Goal: Task Accomplishment & Management: Manage account settings

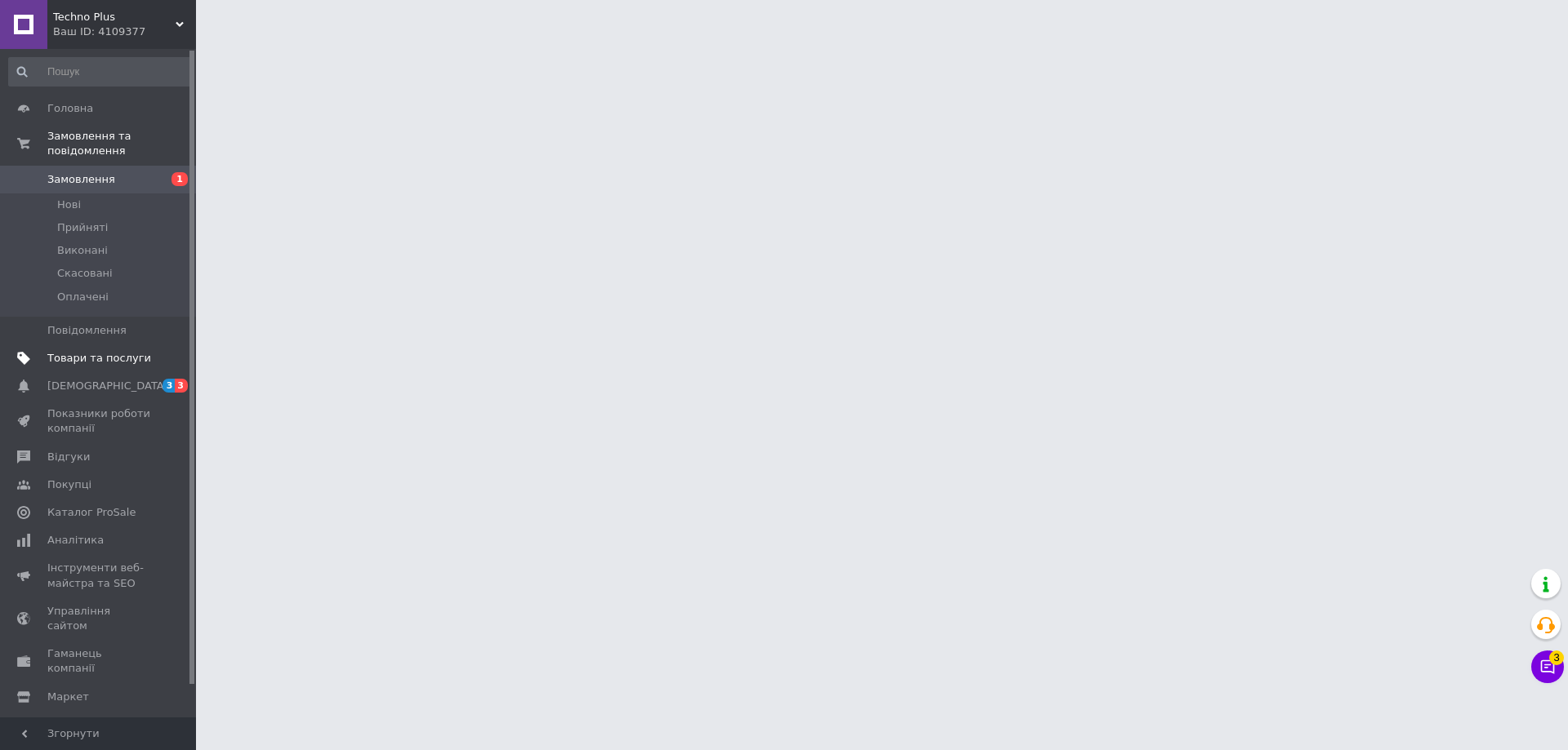
click at [118, 351] on span "Товари та послуги" at bounding box center [99, 359] width 104 height 15
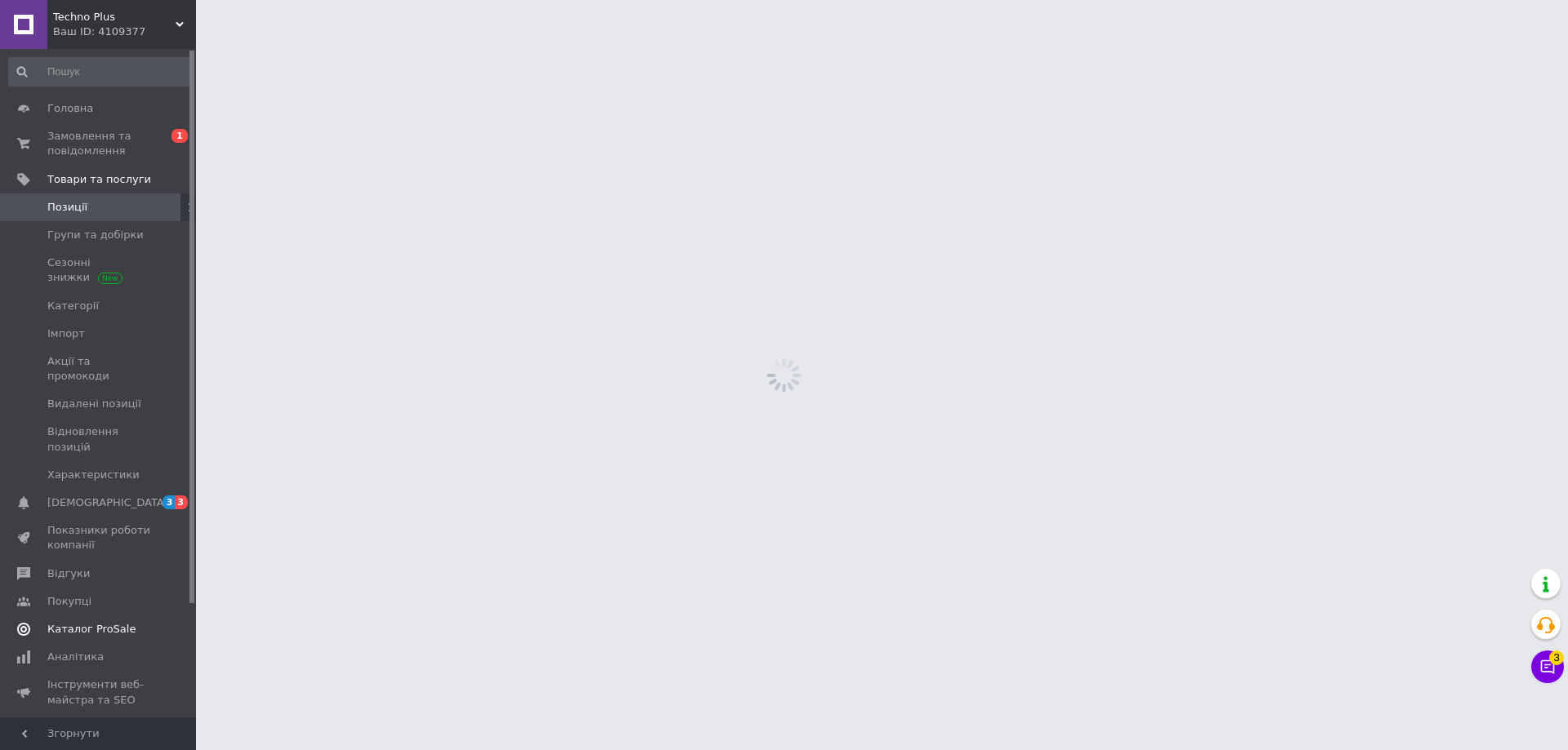
click at [66, 622] on span "Каталог ProSale" at bounding box center [91, 629] width 88 height 15
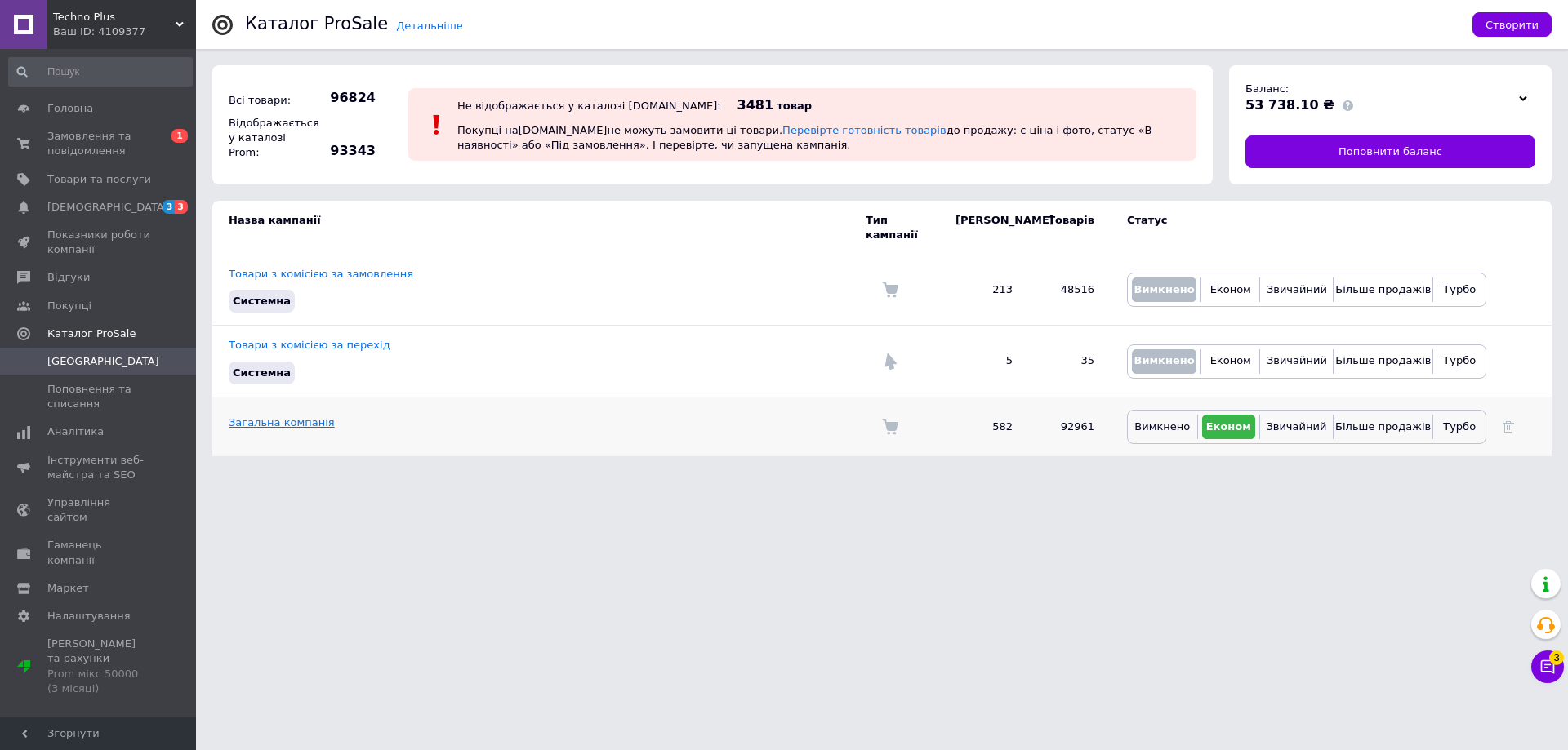
click at [291, 416] on link "Загальна компанія" at bounding box center [281, 421] width 107 height 12
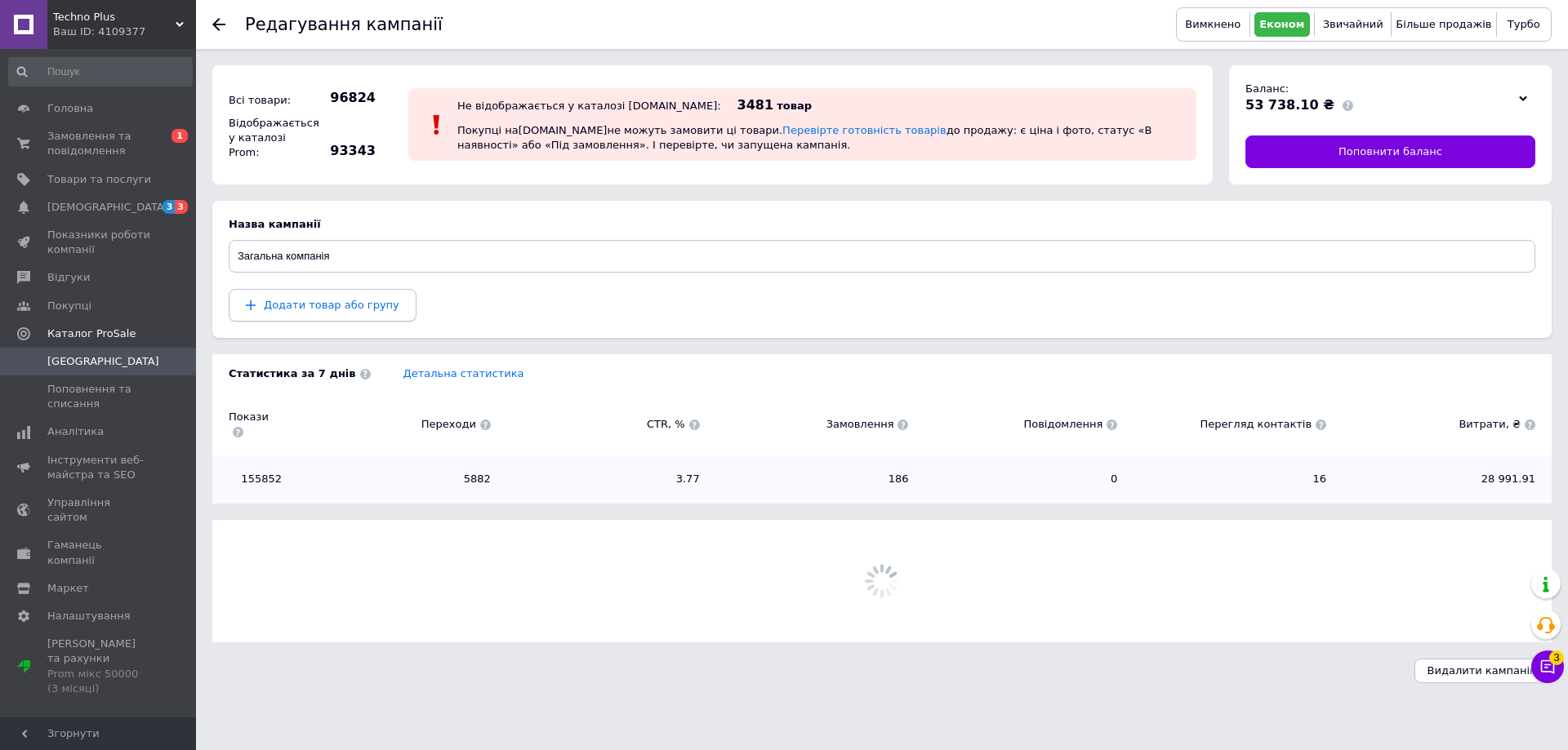
click at [280, 312] on span "Додати товар або групу" at bounding box center [322, 305] width 154 height 15
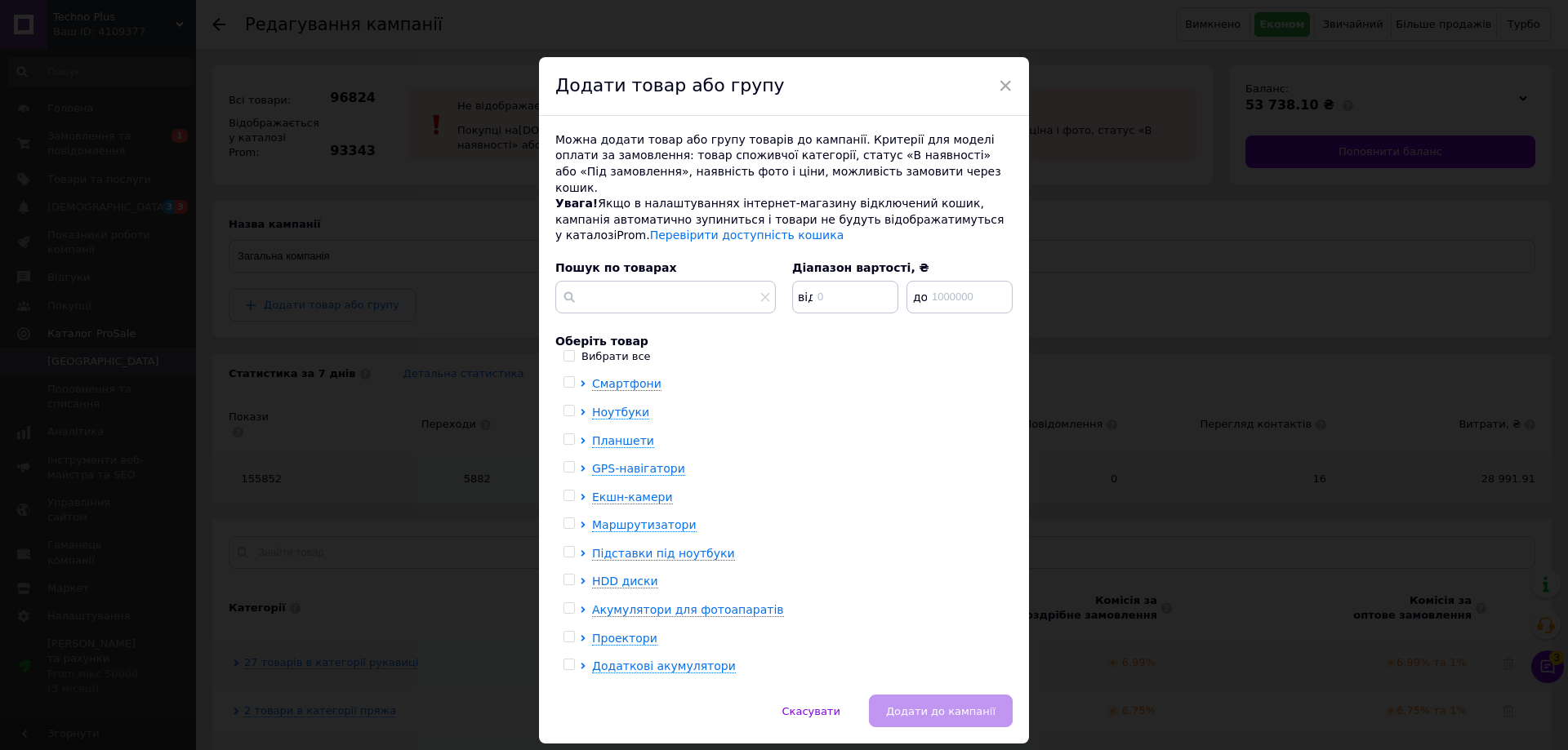
click at [566, 350] on input "Вибрати все" at bounding box center [569, 356] width 11 height 11
checkbox input "true"
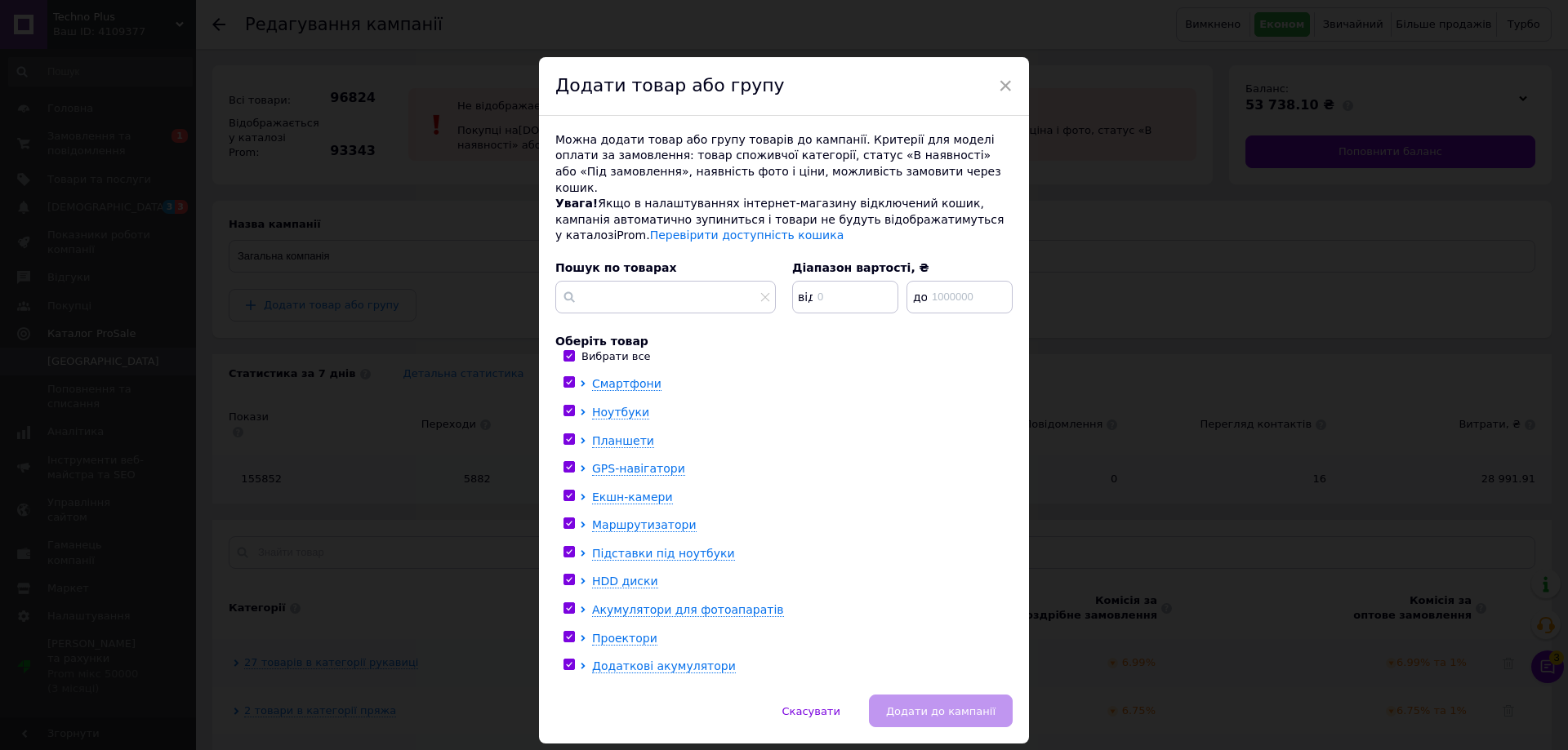
checkbox input "true"
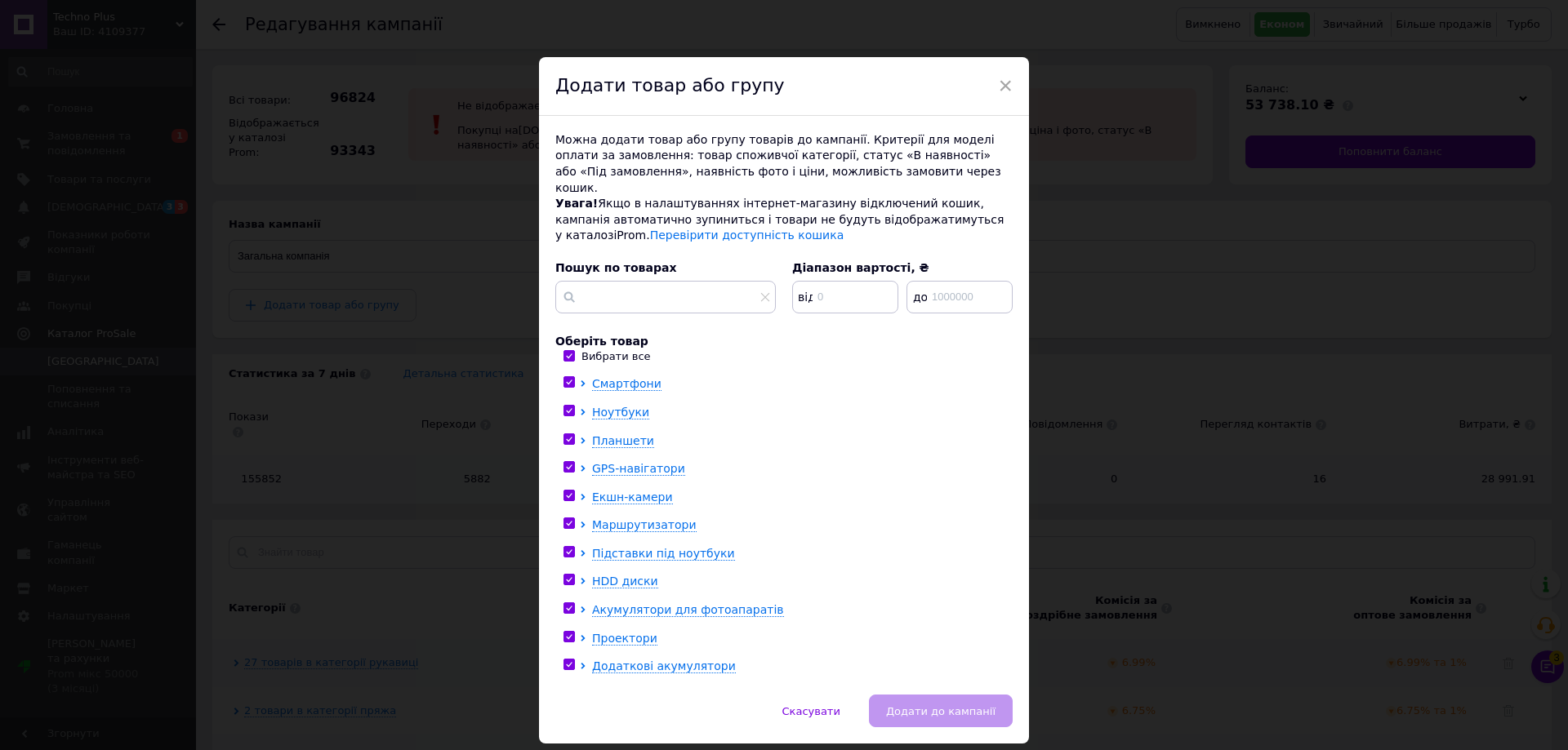
checkbox input "true"
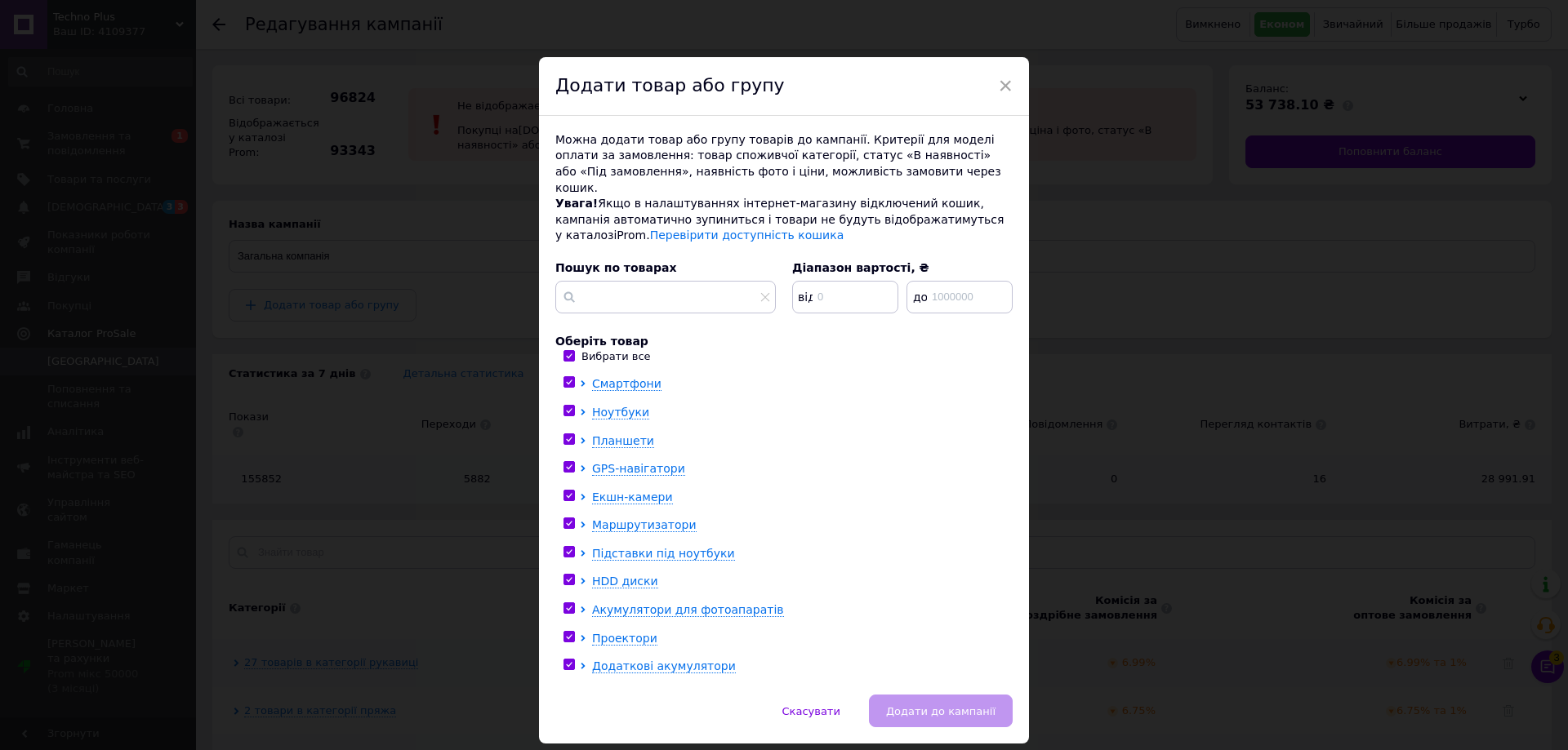
checkbox input "true"
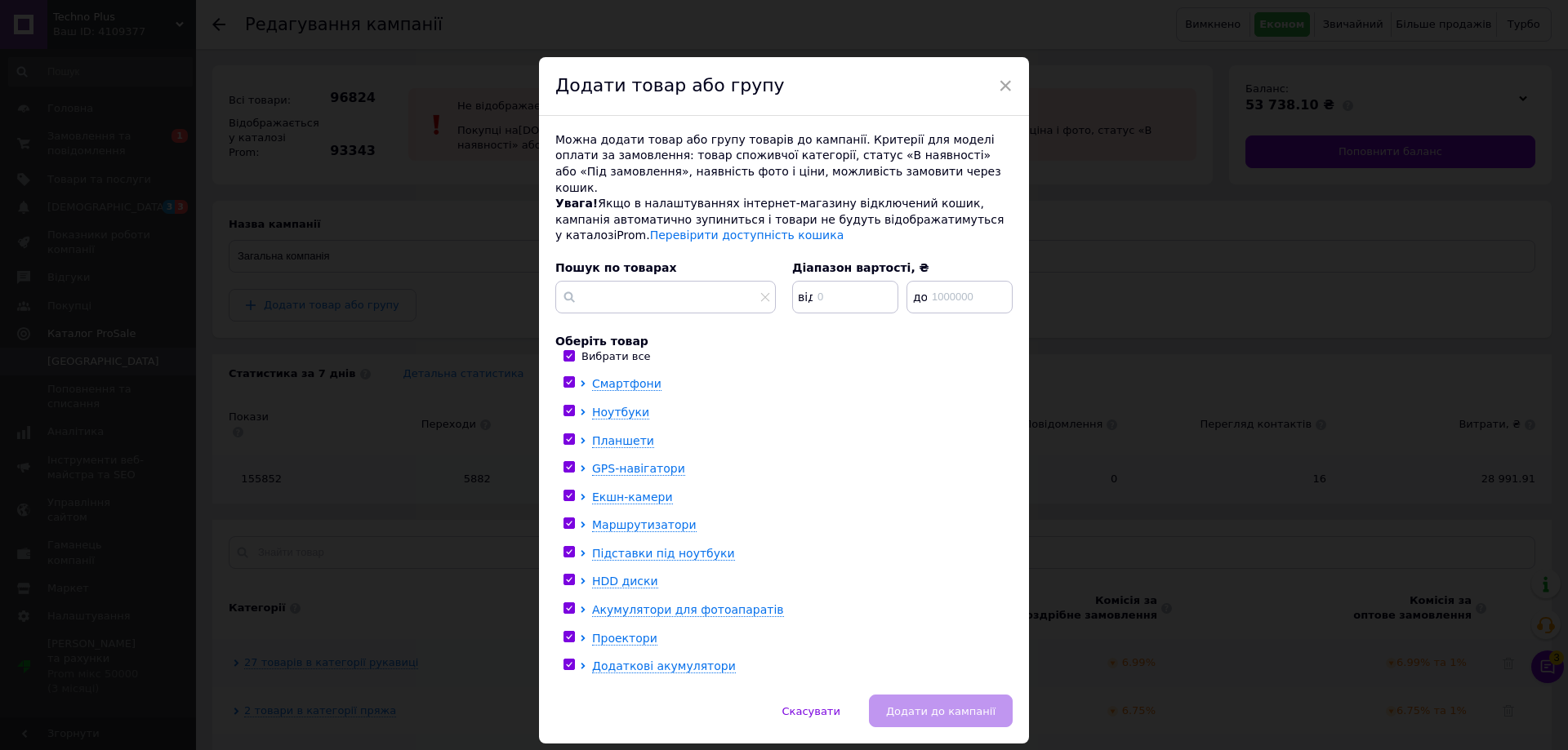
checkbox input "true"
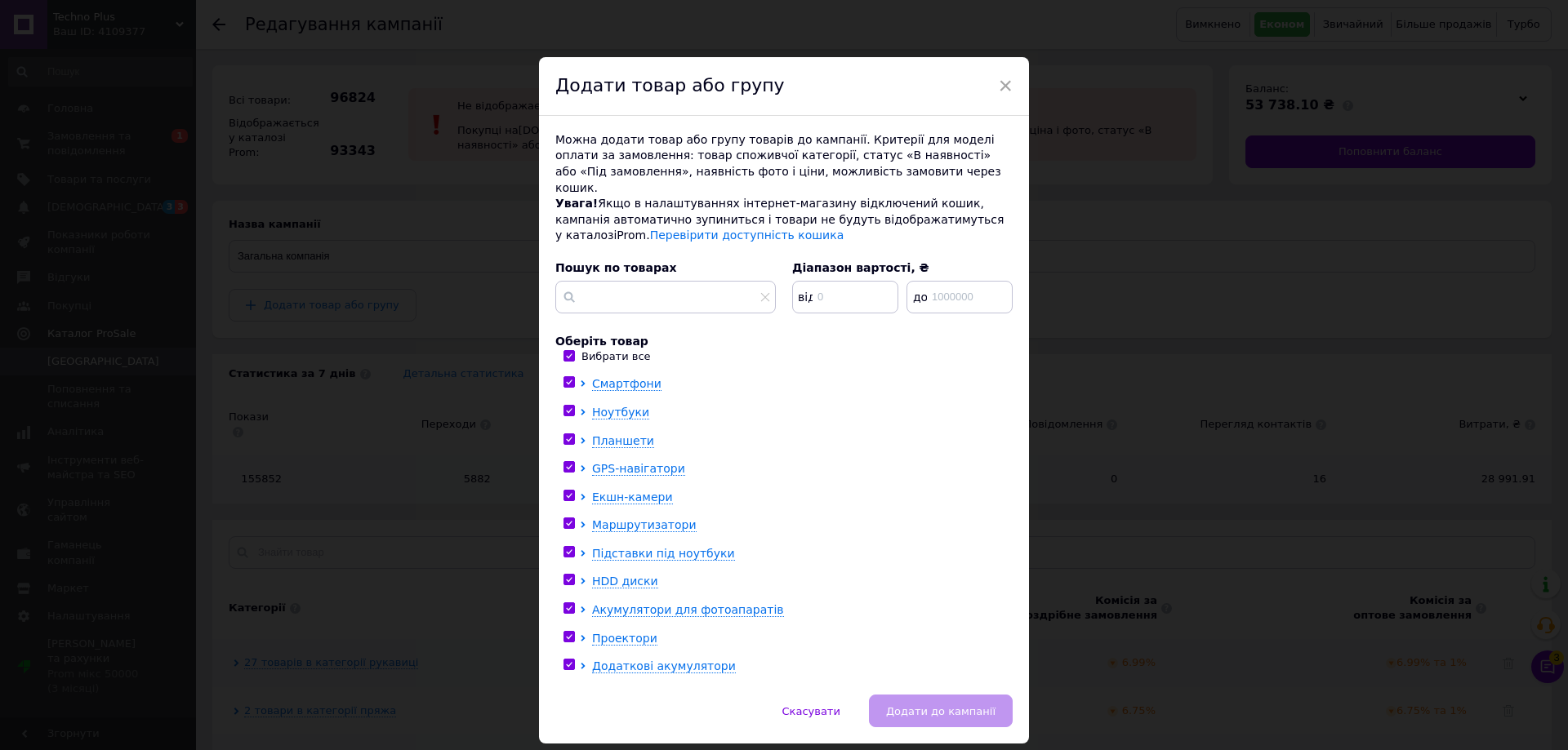
checkbox input "true"
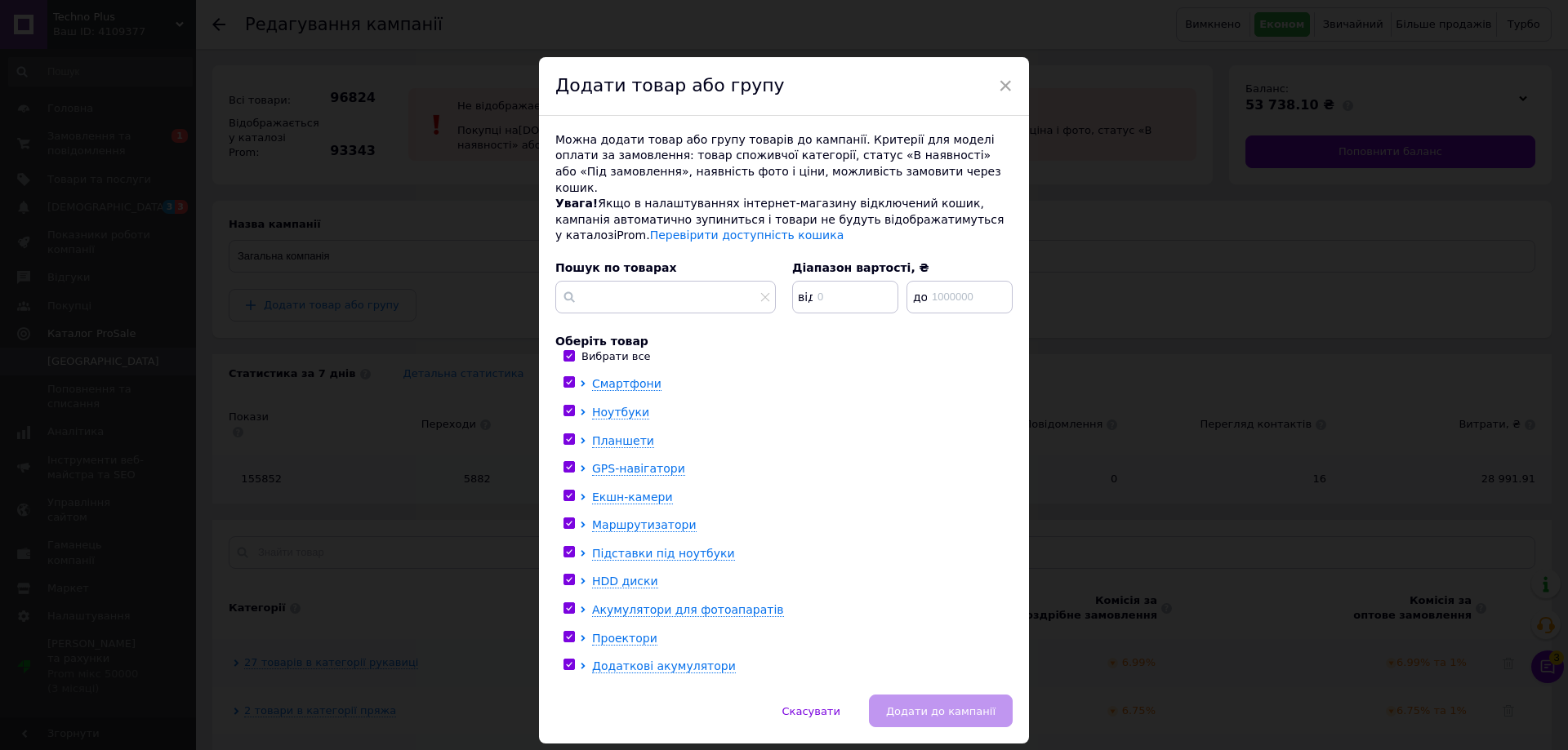
checkbox input "true"
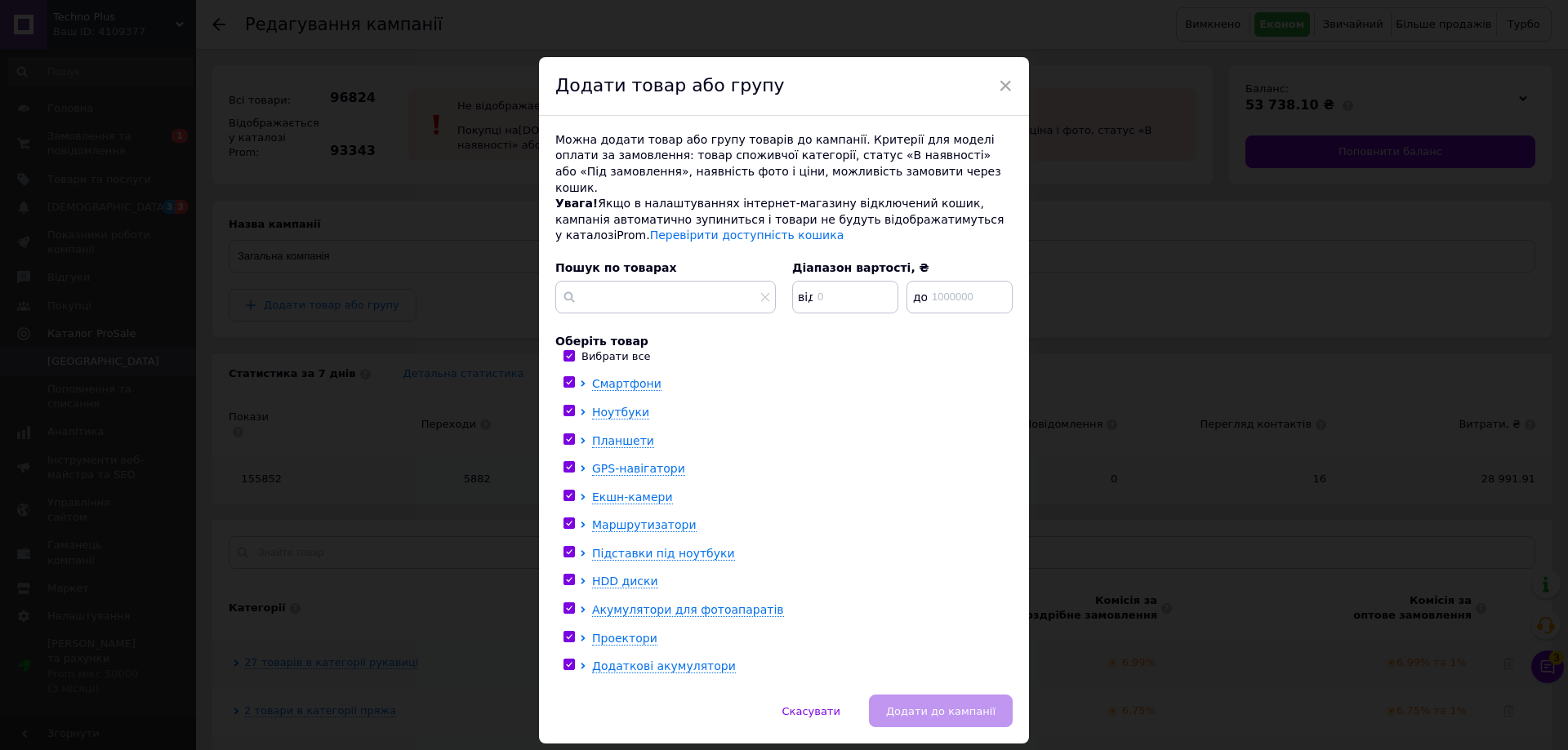
checkbox input "true"
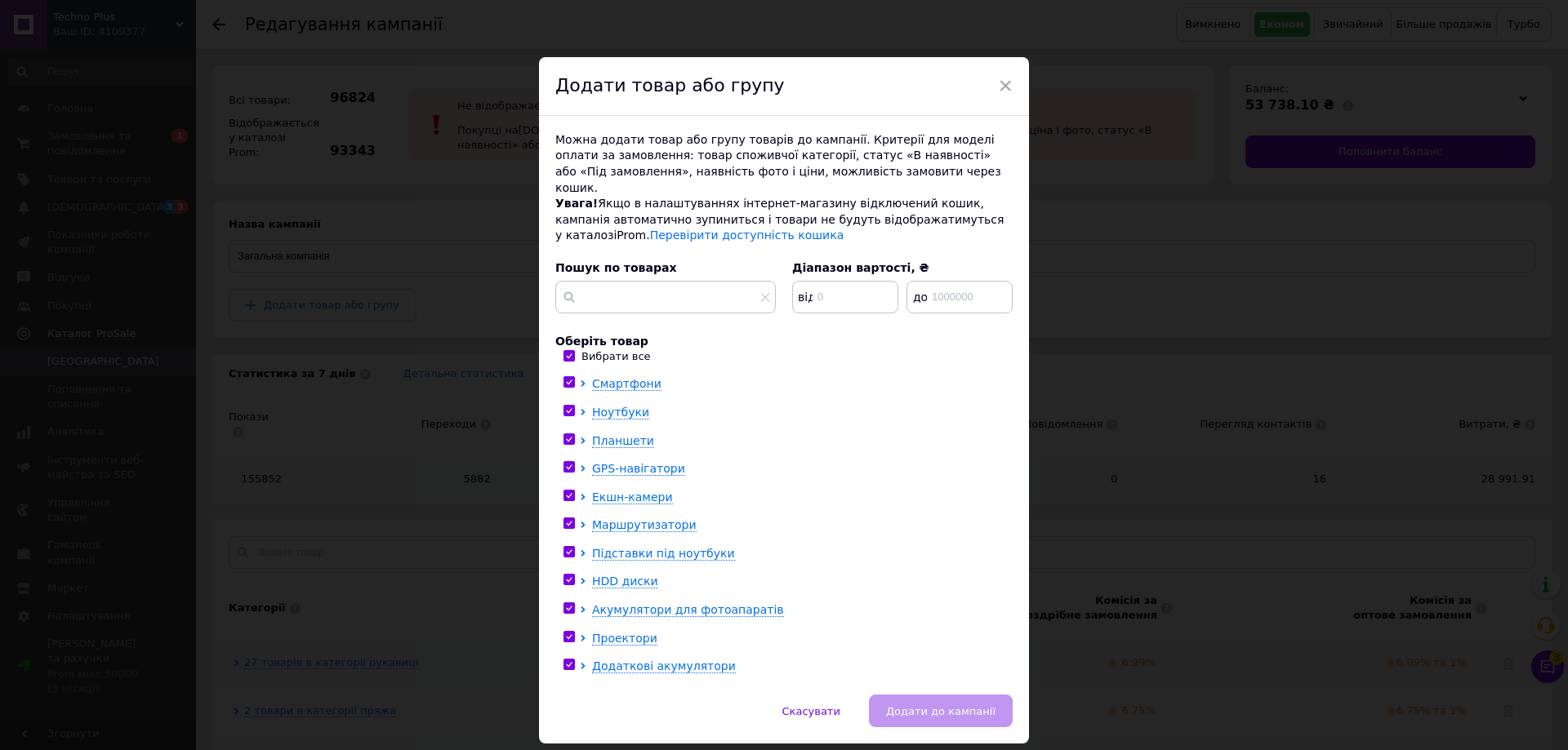
checkbox input "true"
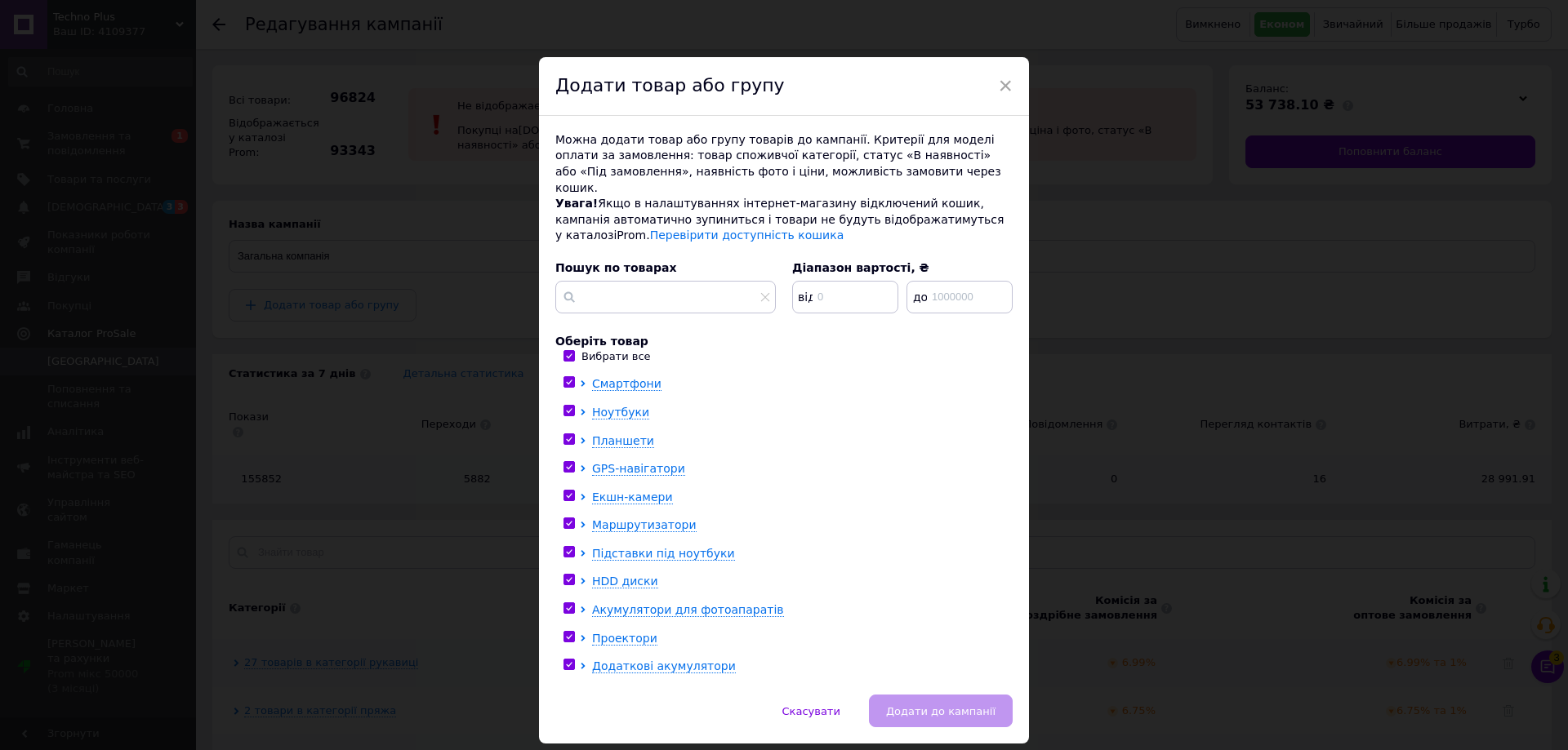
checkbox input "true"
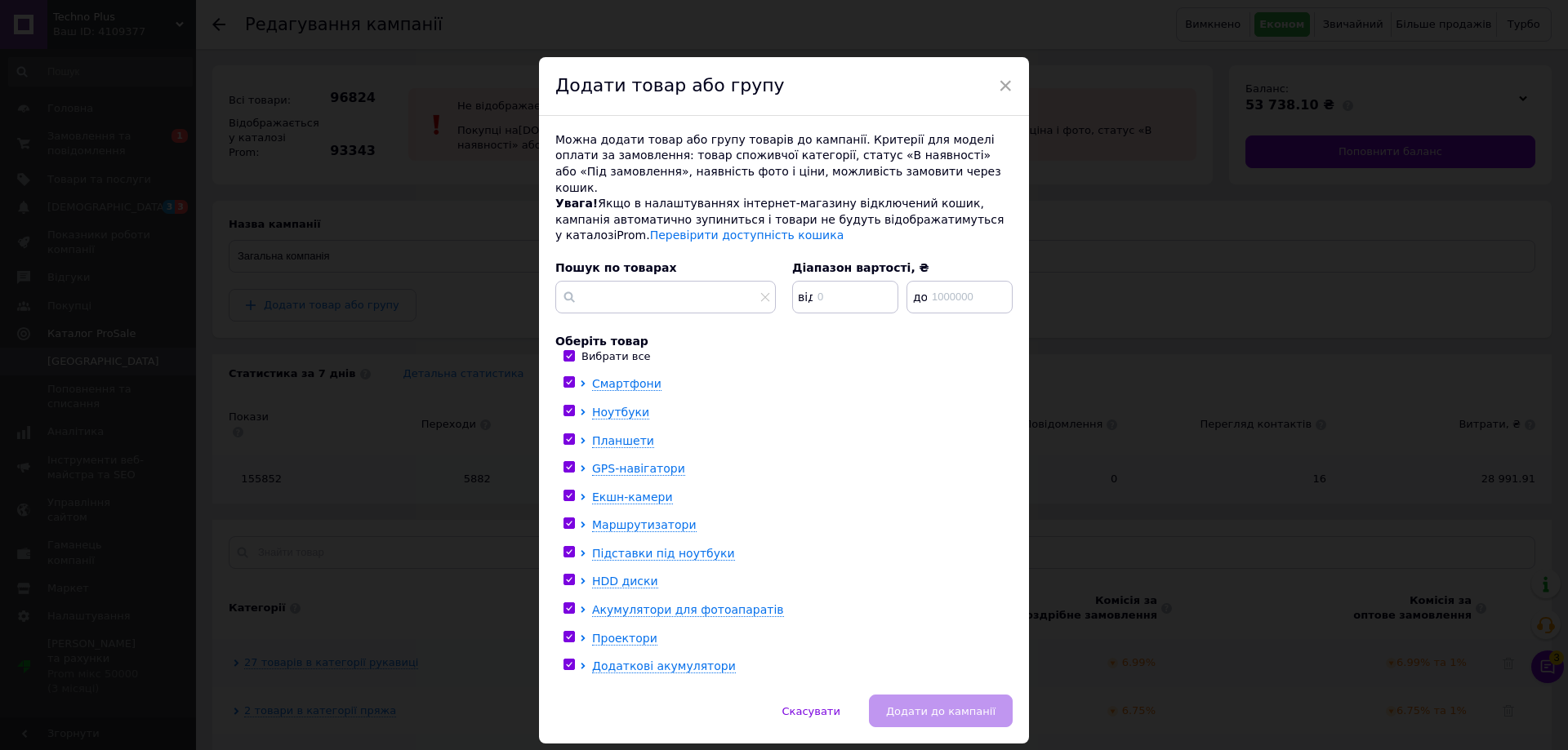
checkbox input "true"
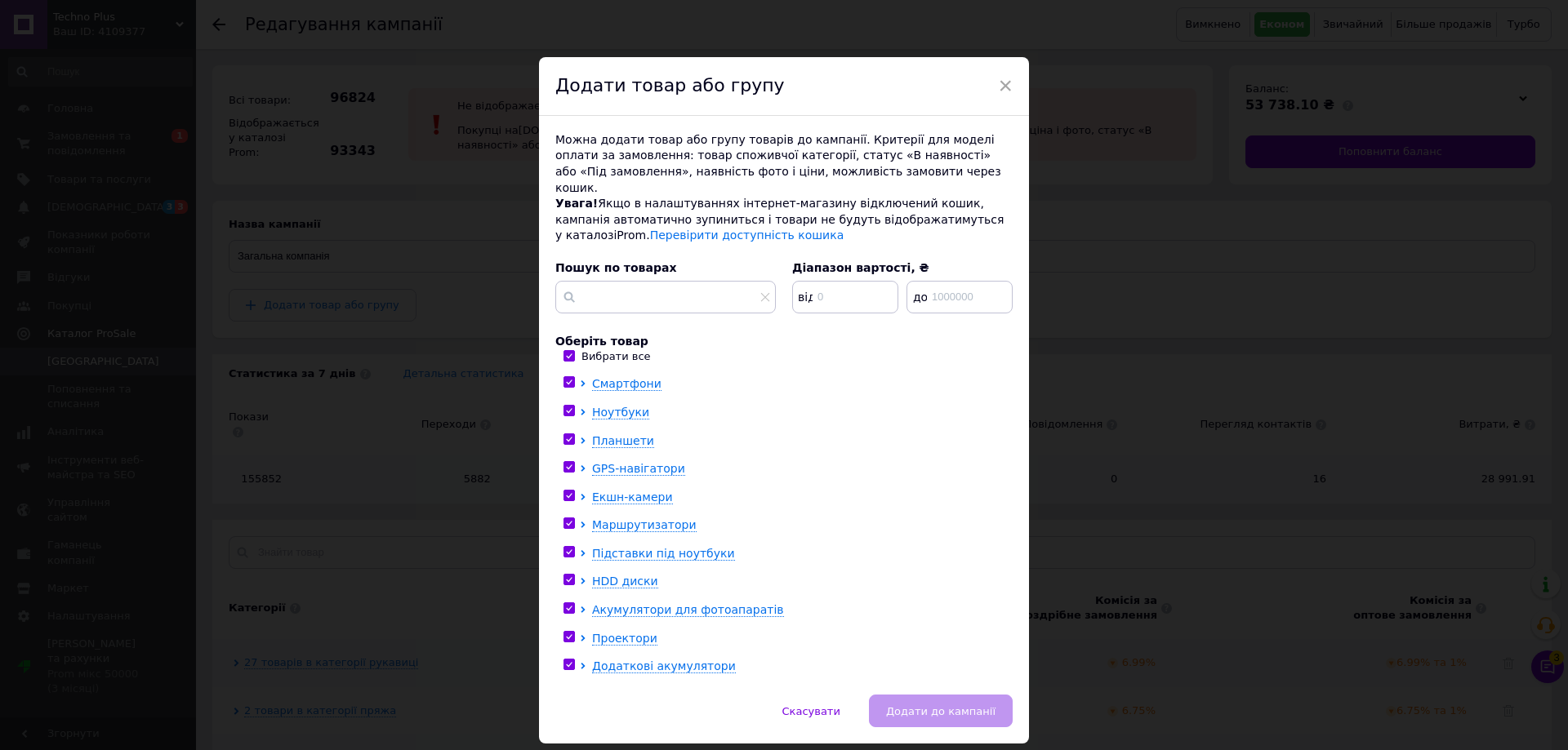
checkbox input "true"
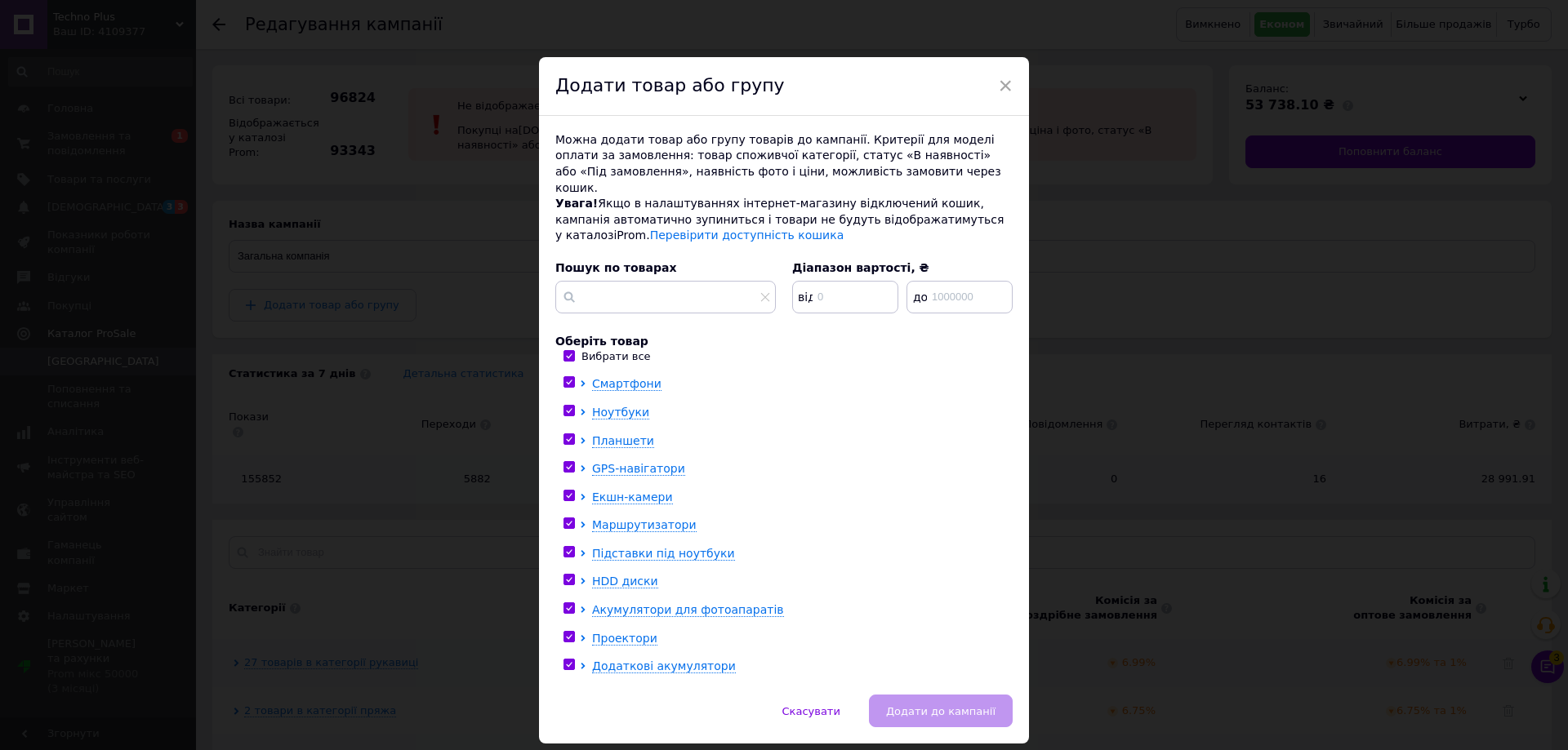
checkbox input "true"
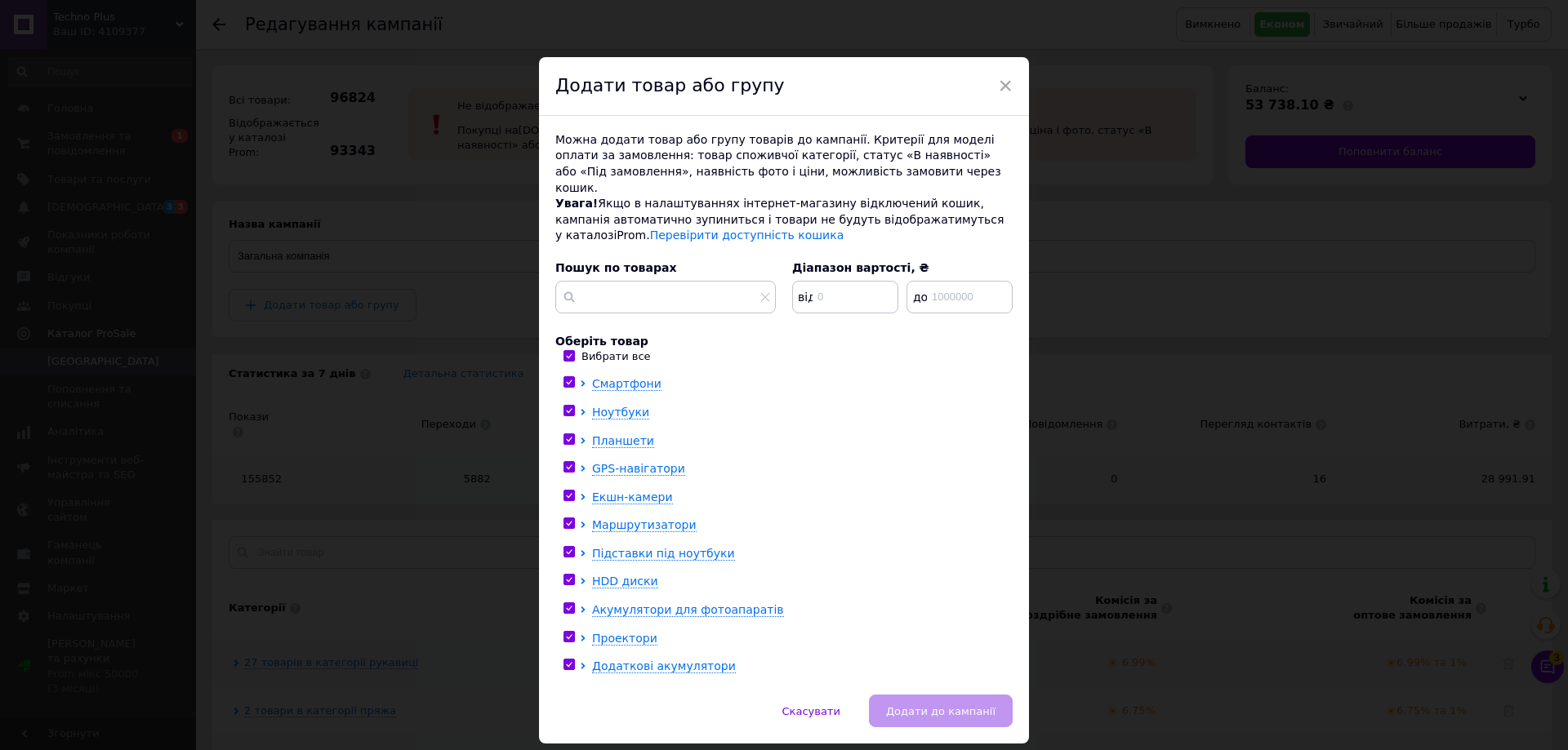
checkbox input "true"
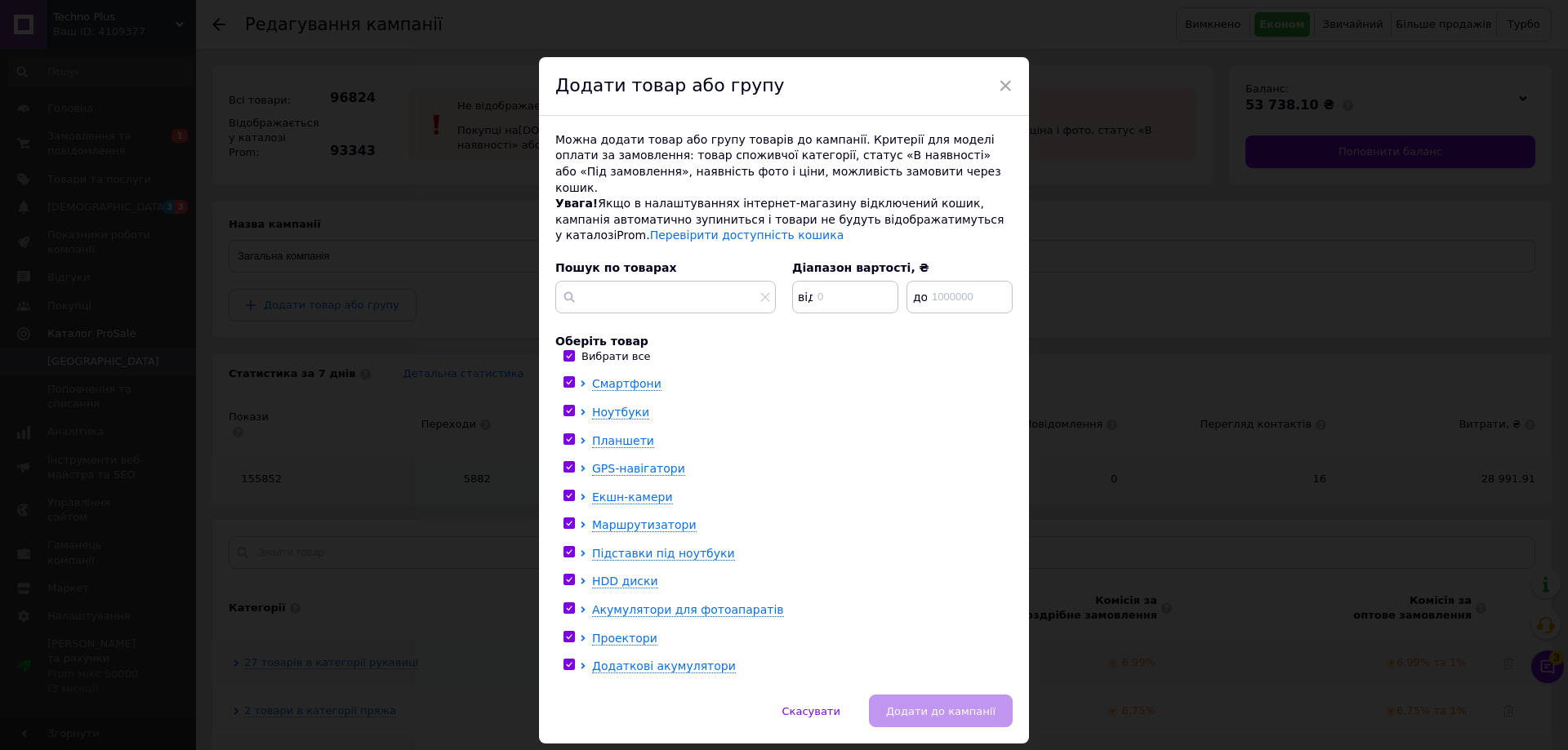
checkbox input "true"
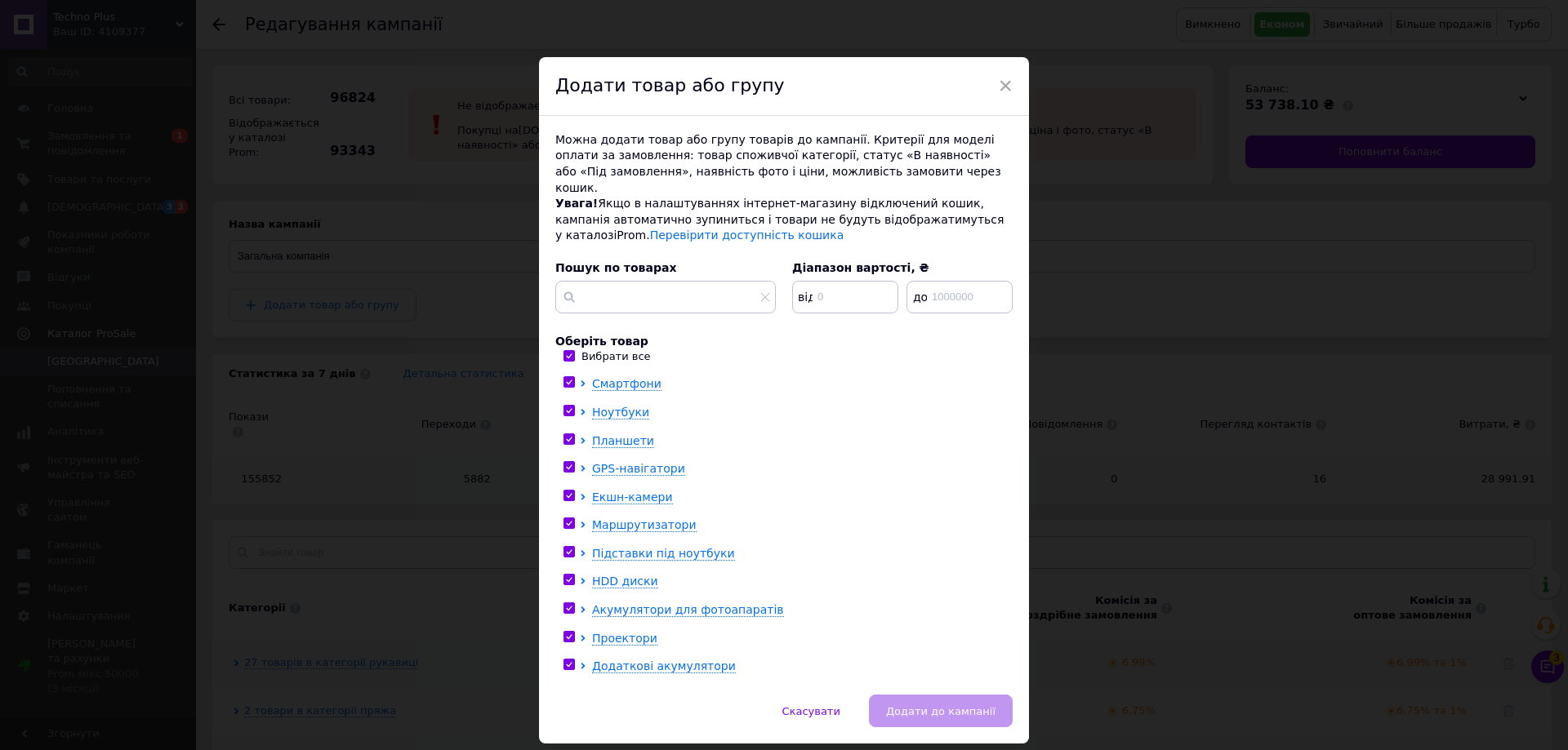
checkbox input "true"
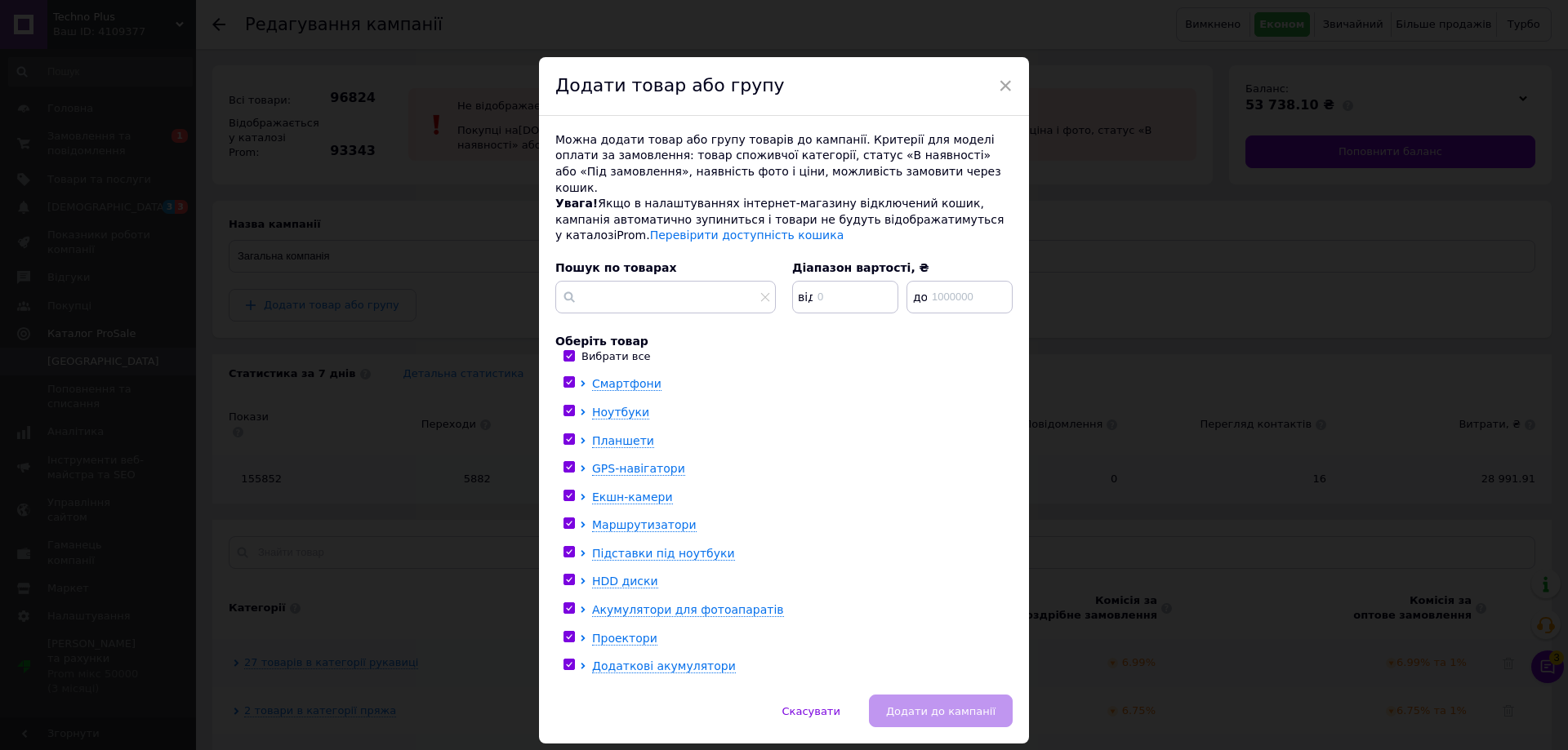
checkbox input "true"
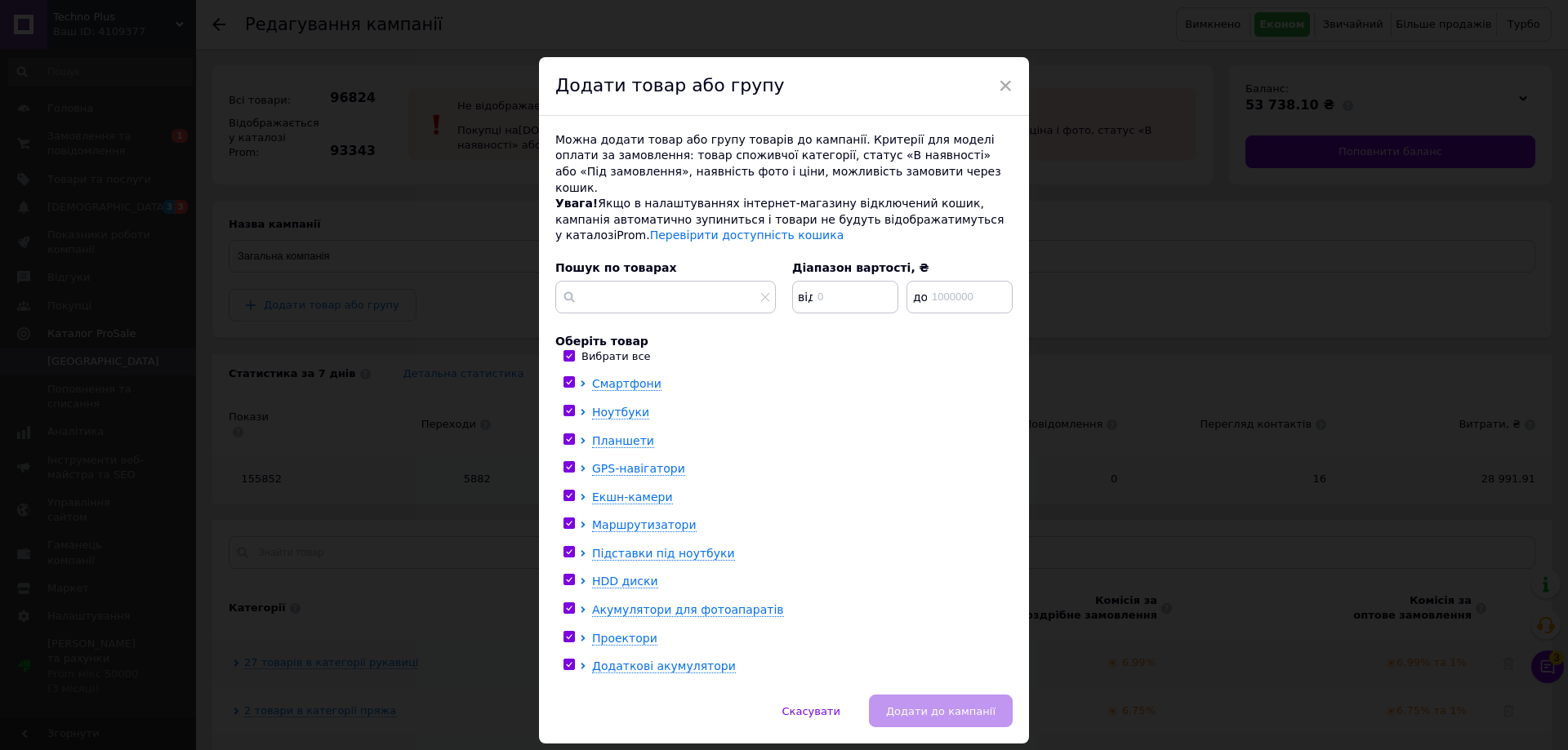
checkbox input "true"
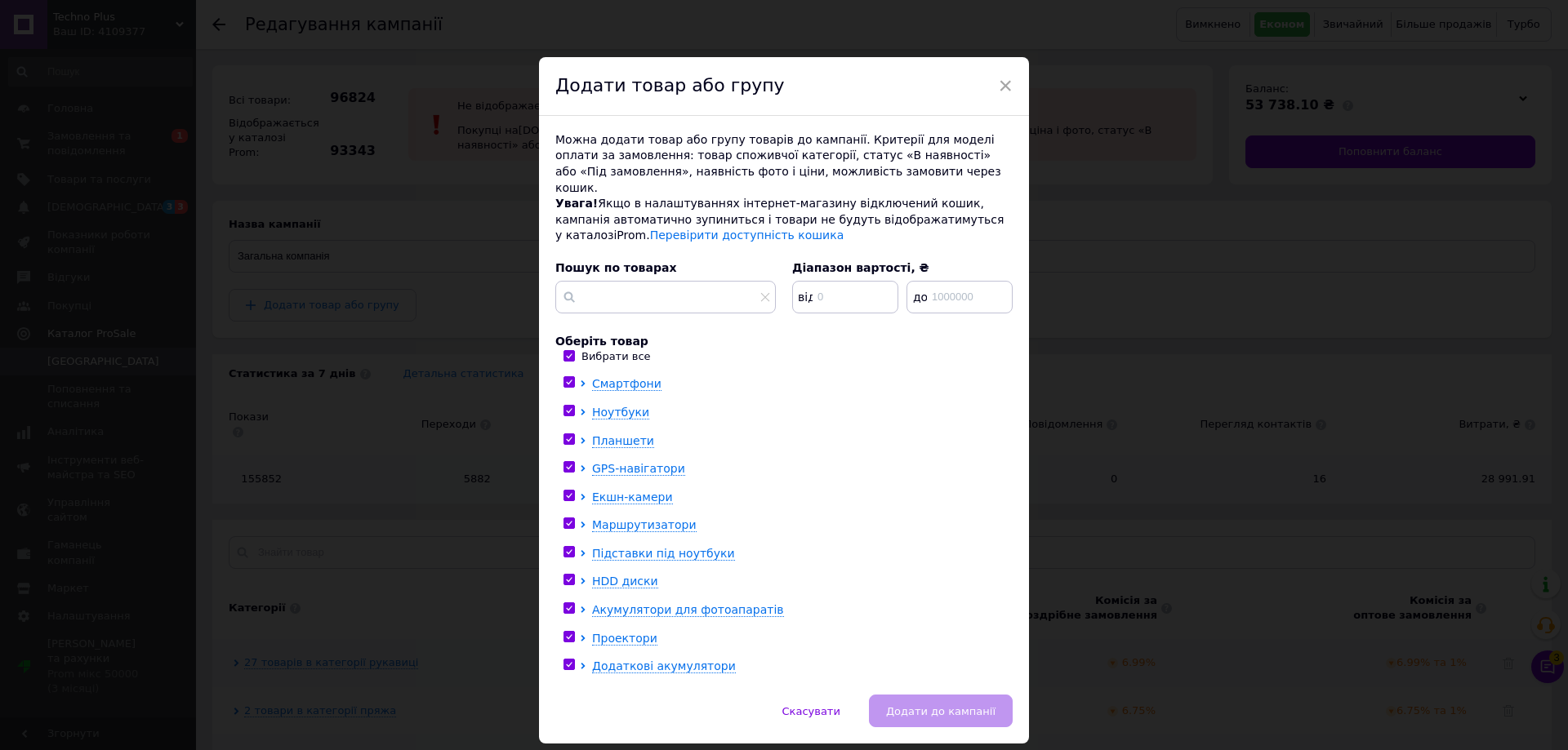
checkbox input "true"
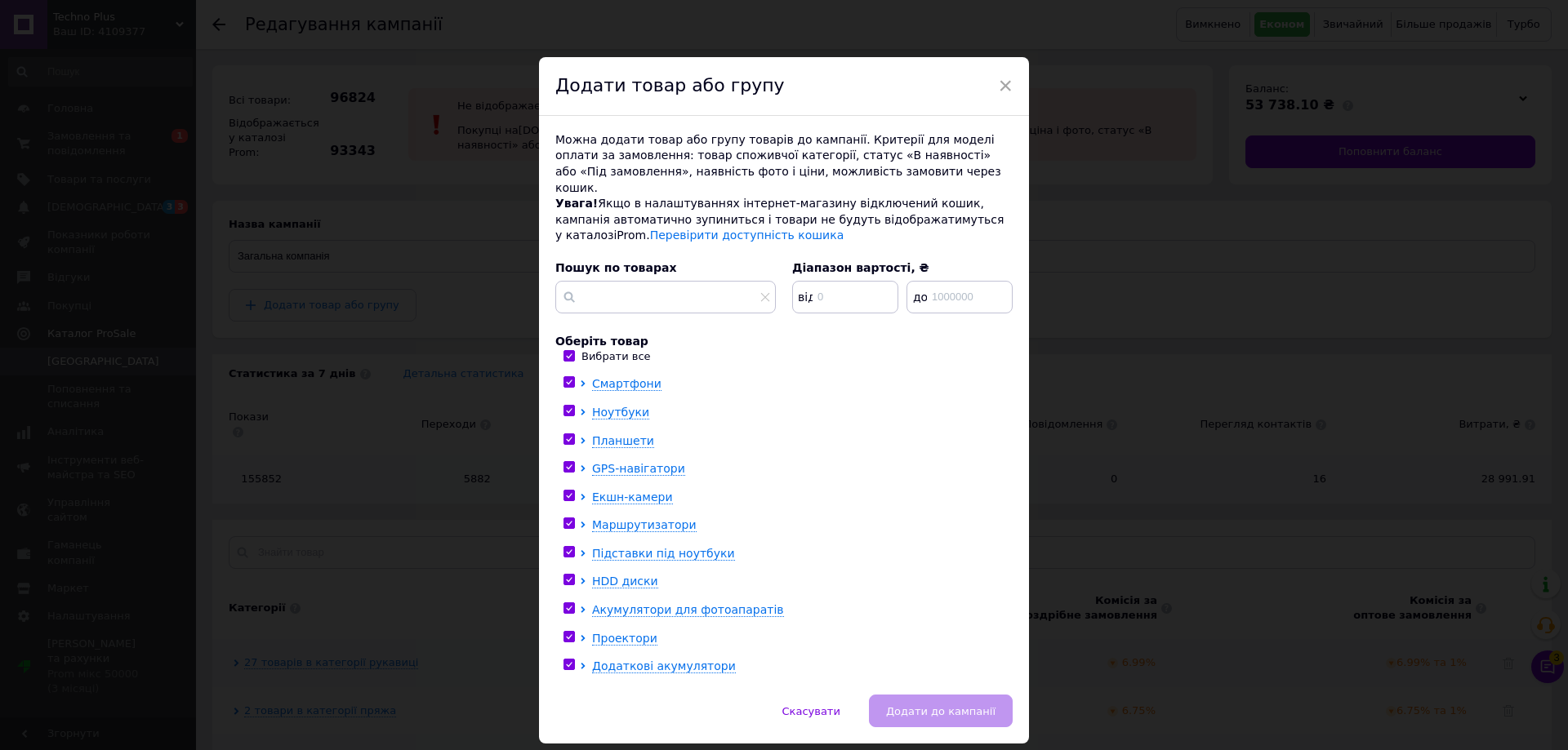
checkbox input "true"
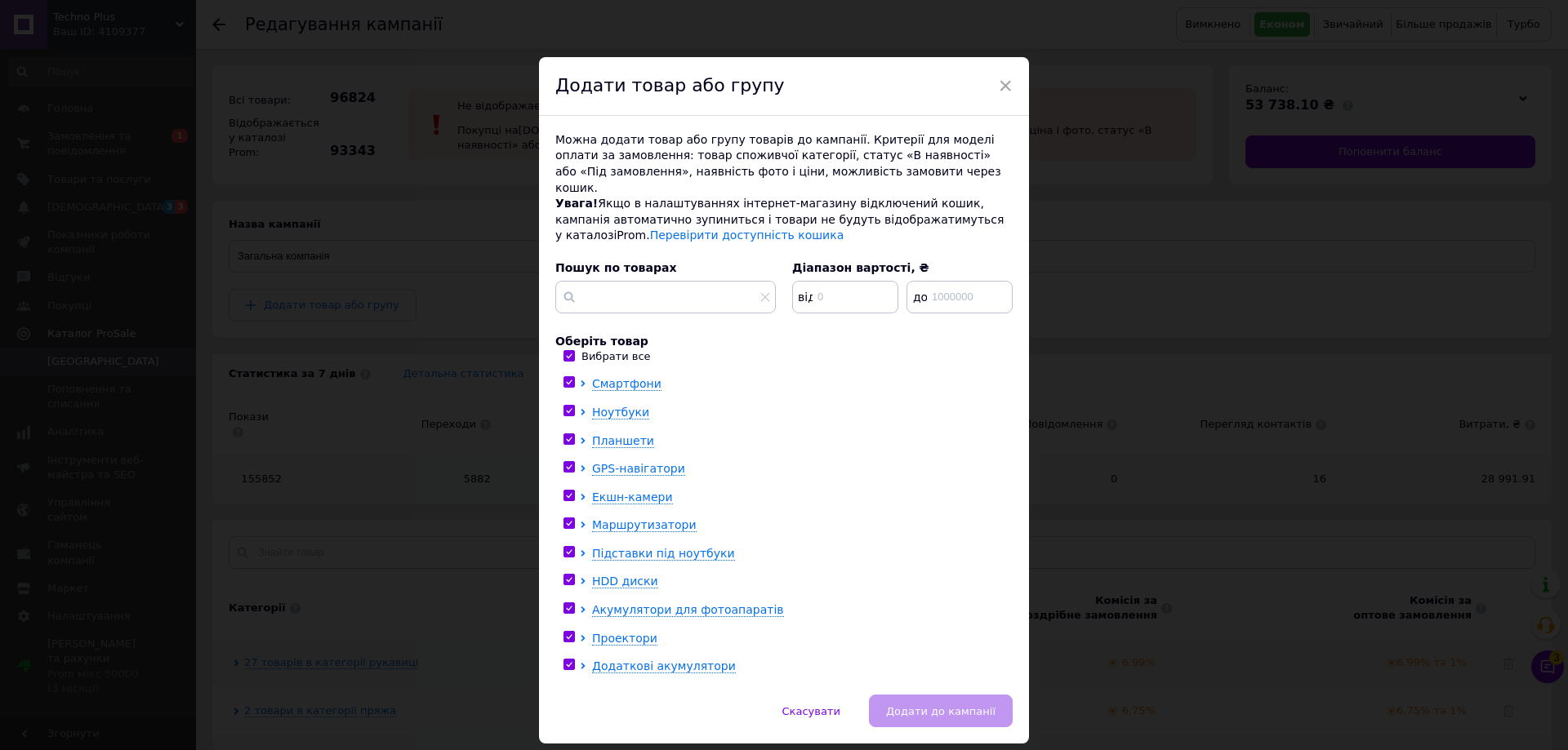
checkbox input "true"
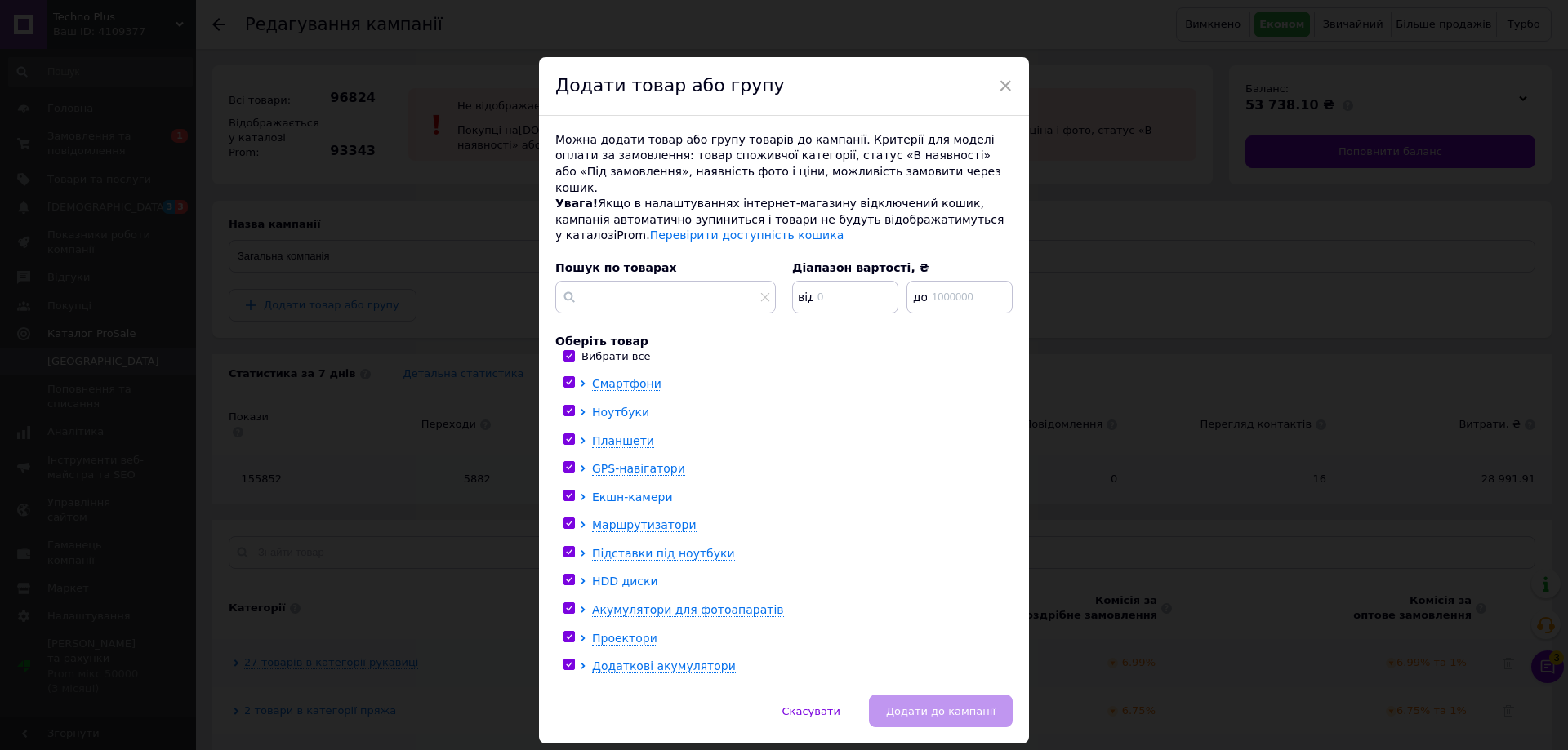
checkbox input "true"
click at [923, 706] on button "Додати до кампанії" at bounding box center [941, 711] width 144 height 33
